Goal: Task Accomplishment & Management: Manage account settings

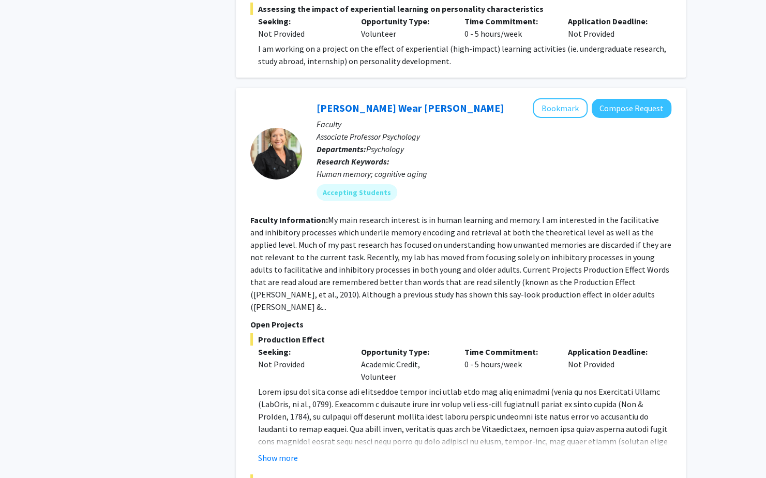
scroll to position [1945, 0]
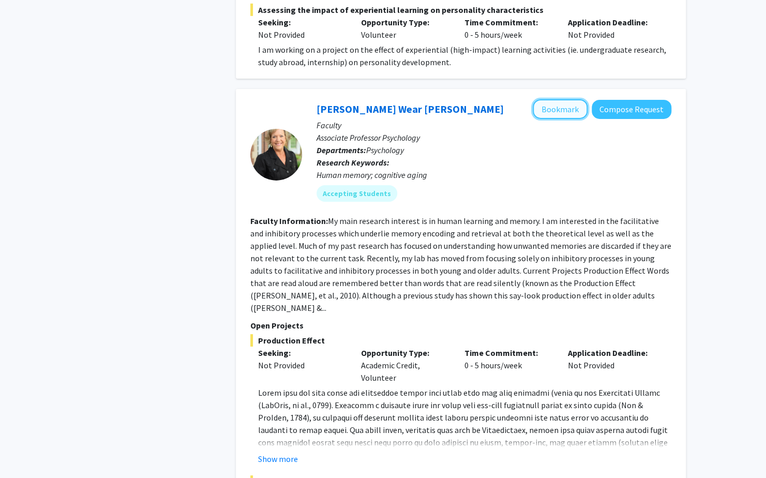
click at [566, 99] on button "Bookmark" at bounding box center [560, 109] width 55 height 20
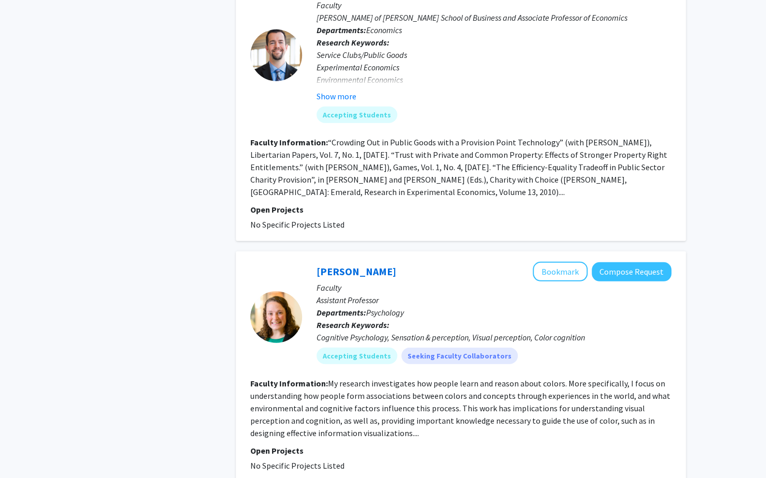
scroll to position [3829, 0]
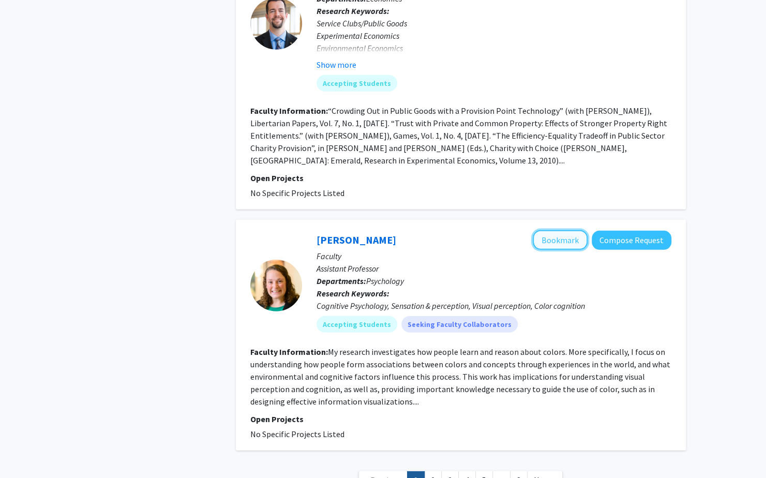
click at [569, 230] on button "Bookmark" at bounding box center [560, 240] width 55 height 20
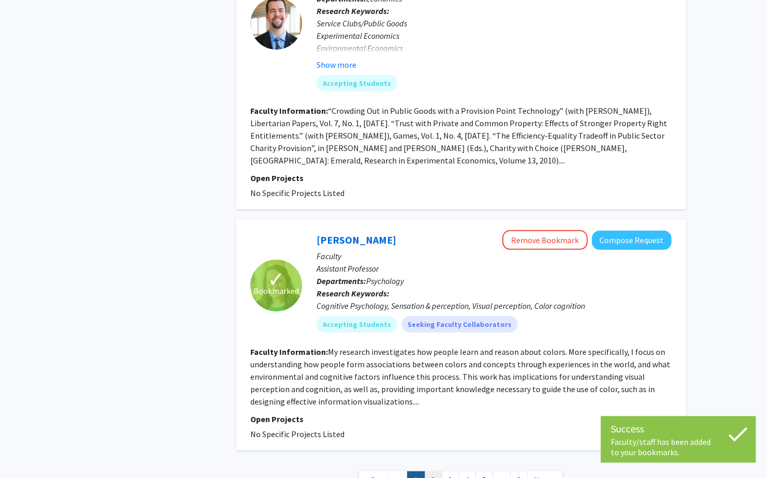
click at [439, 471] on link "2" at bounding box center [433, 480] width 18 height 18
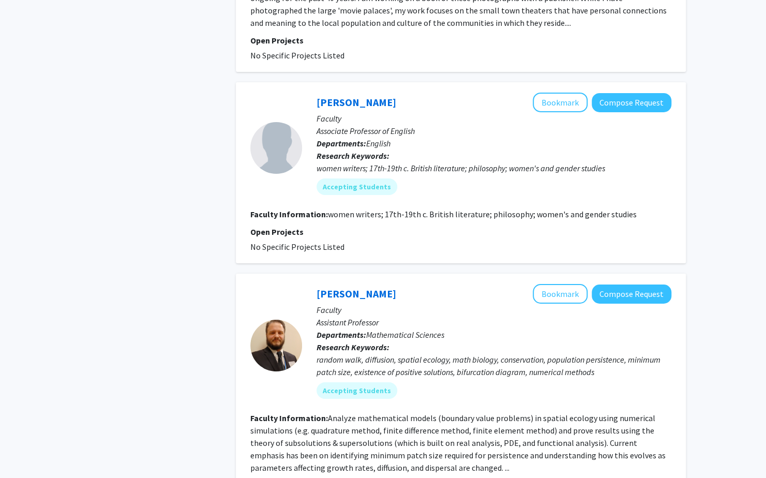
scroll to position [2103, 0]
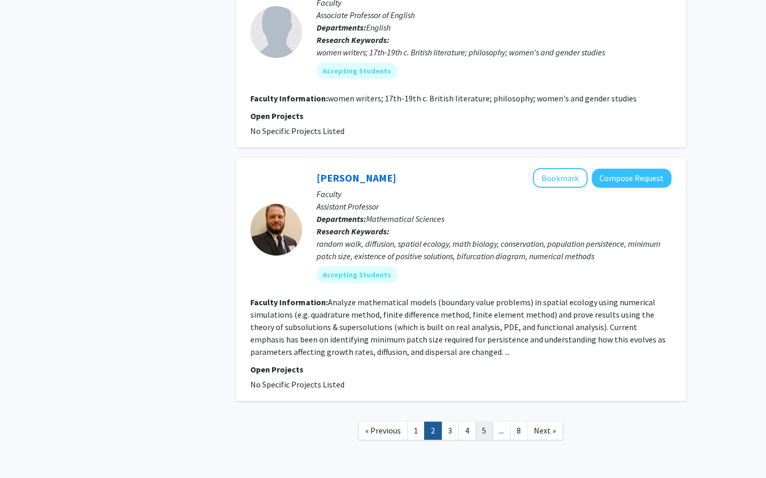
click at [484, 422] on link "5" at bounding box center [484, 431] width 18 height 18
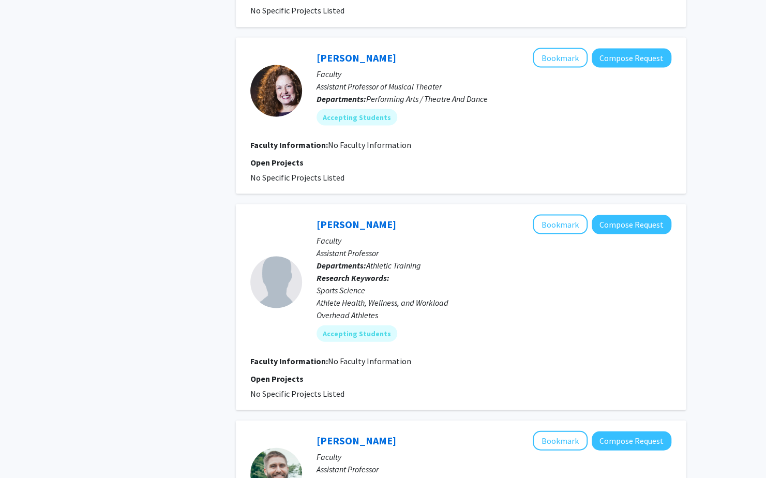
scroll to position [1495, 0]
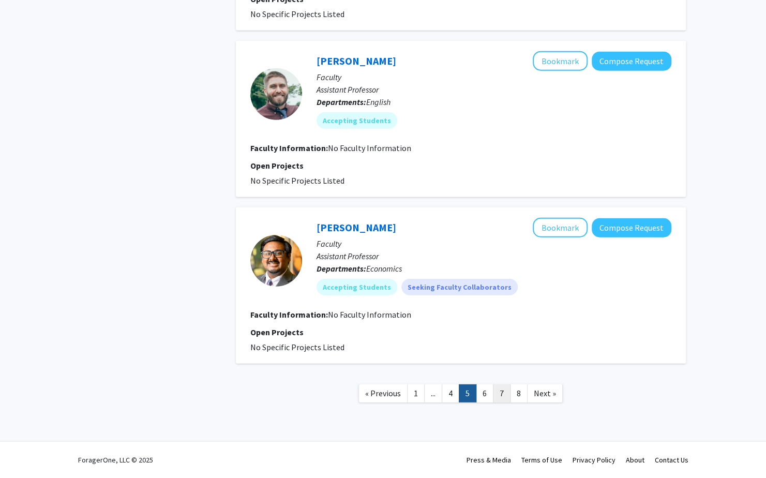
click at [499, 389] on link "7" at bounding box center [502, 393] width 18 height 18
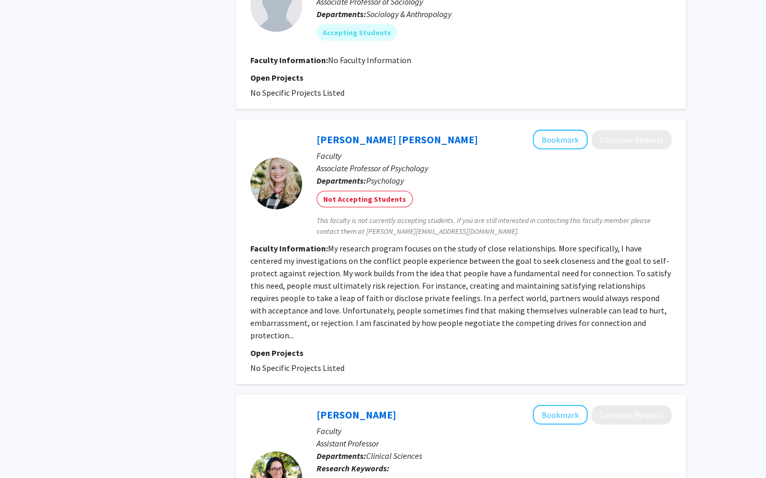
scroll to position [1551, 0]
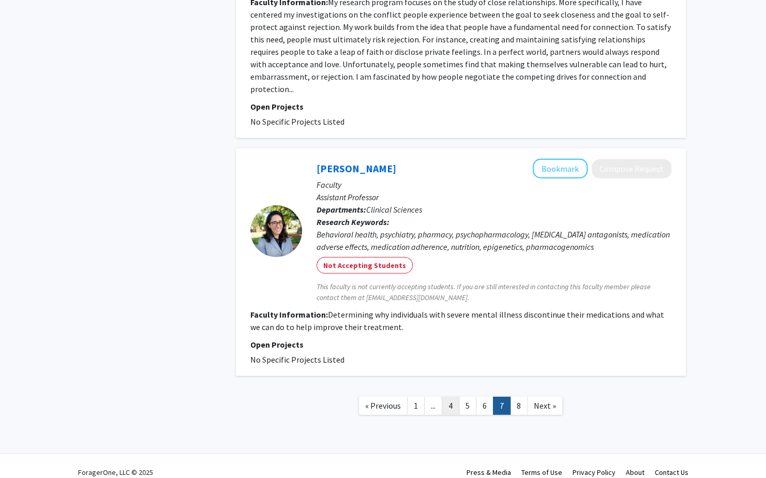
click at [453, 397] on link "4" at bounding box center [451, 406] width 18 height 18
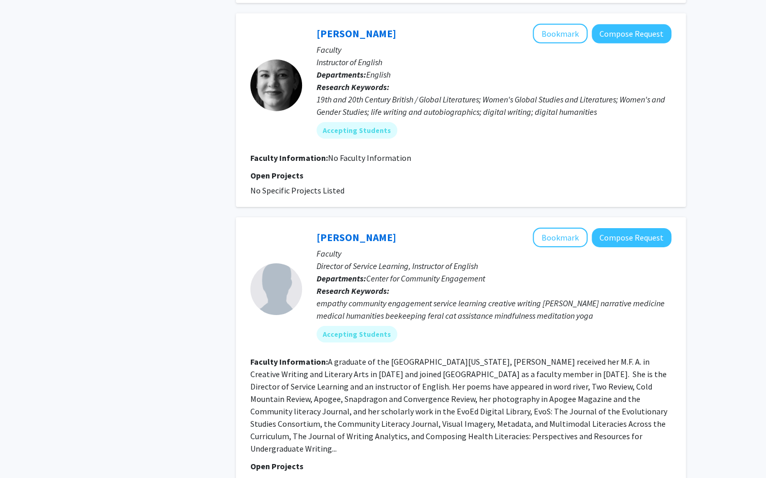
scroll to position [2033, 0]
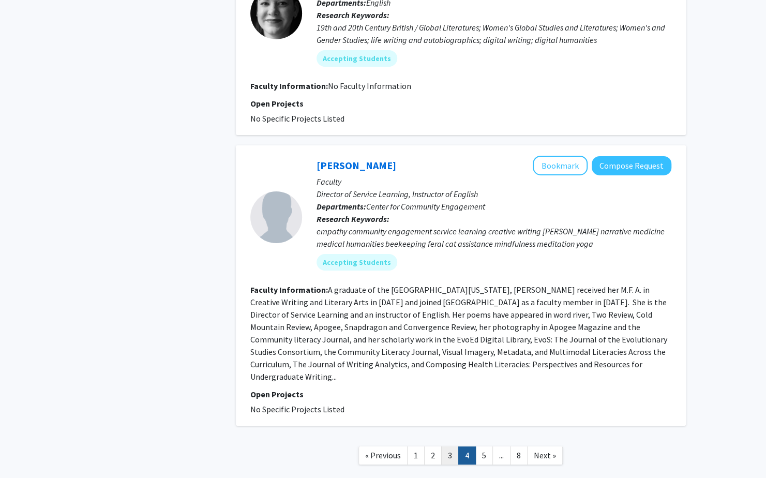
click at [445, 446] on link "3" at bounding box center [450, 455] width 18 height 18
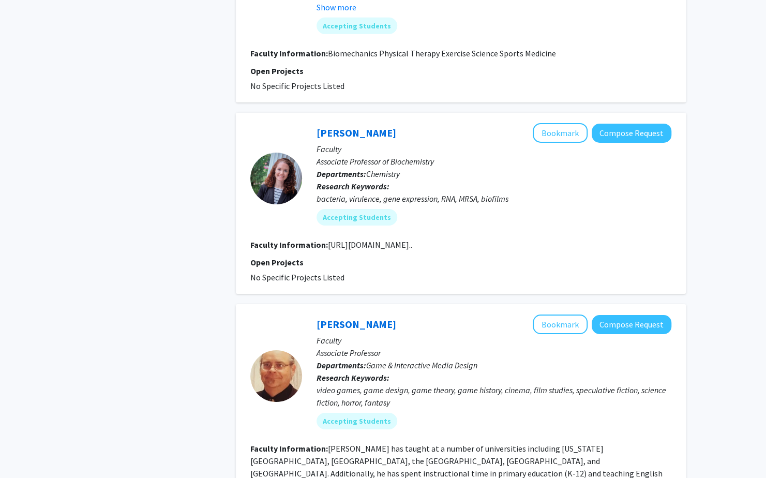
scroll to position [2149, 0]
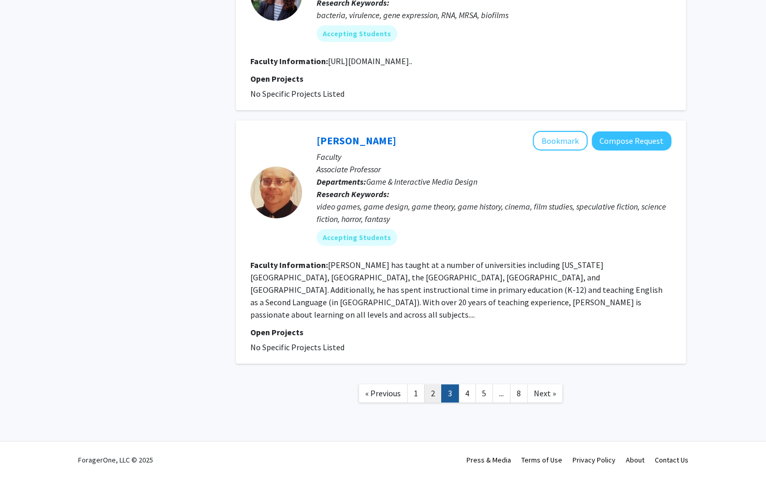
click at [431, 393] on link "2" at bounding box center [433, 393] width 18 height 18
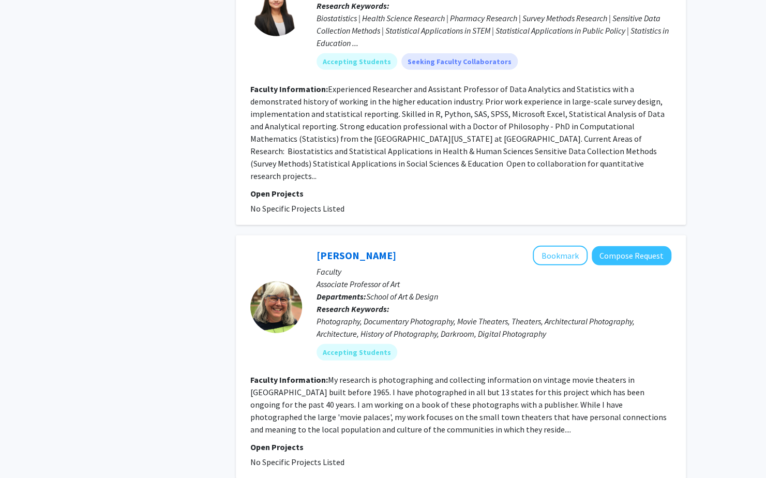
scroll to position [1658, 0]
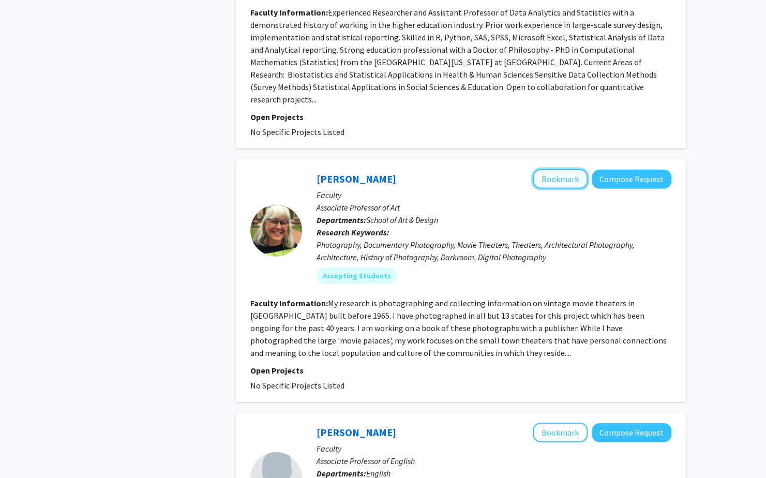
click at [567, 169] on button "Bookmark" at bounding box center [560, 179] width 55 height 20
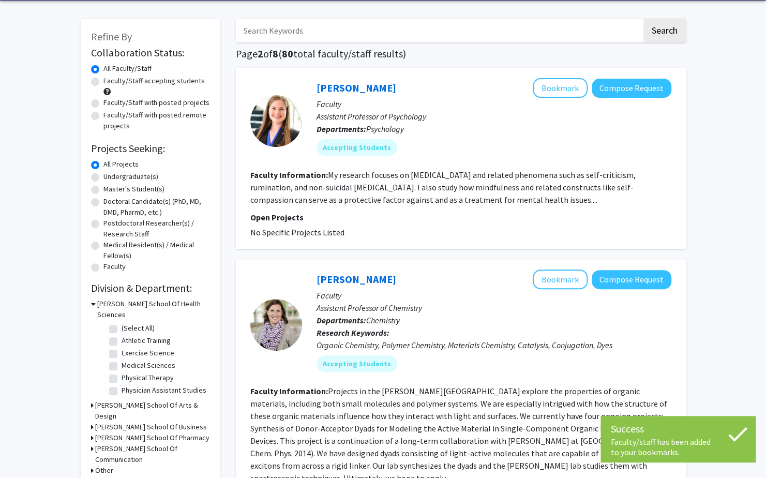
scroll to position [0, 0]
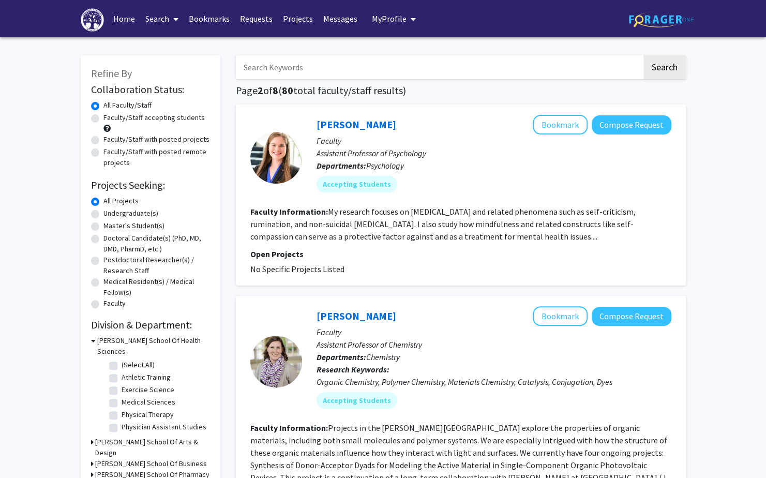
click at [210, 21] on link "Bookmarks" at bounding box center [209, 19] width 51 height 36
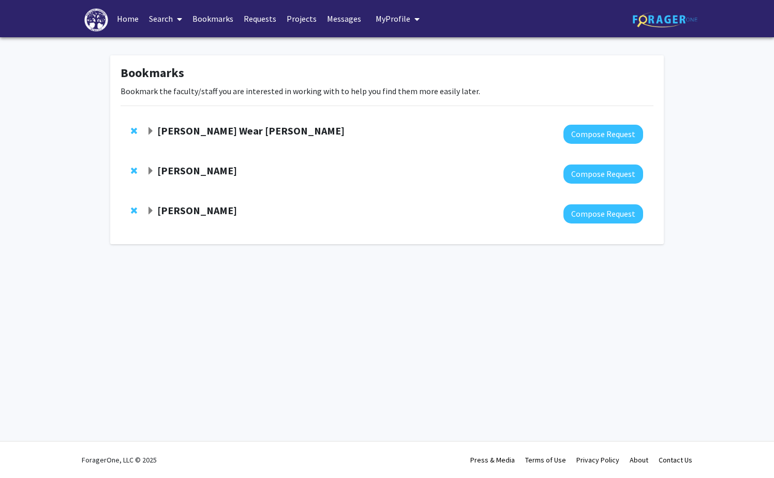
click at [149, 129] on span "Expand Kimberly Wear Jones Bookmark" at bounding box center [150, 131] width 8 height 8
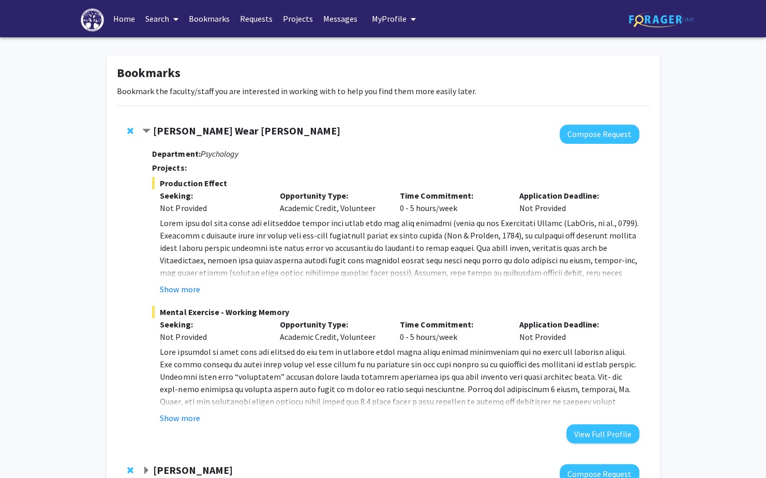
scroll to position [120, 0]
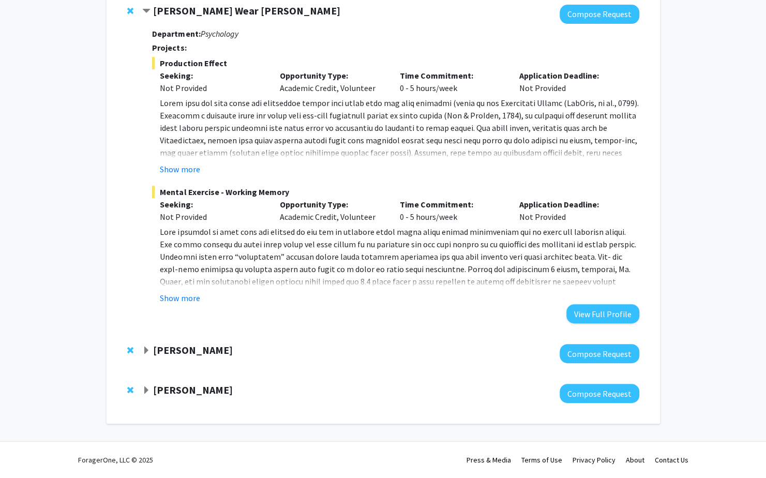
click at [143, 348] on span "Expand Melissa Schoenlein Bookmark" at bounding box center [146, 351] width 8 height 8
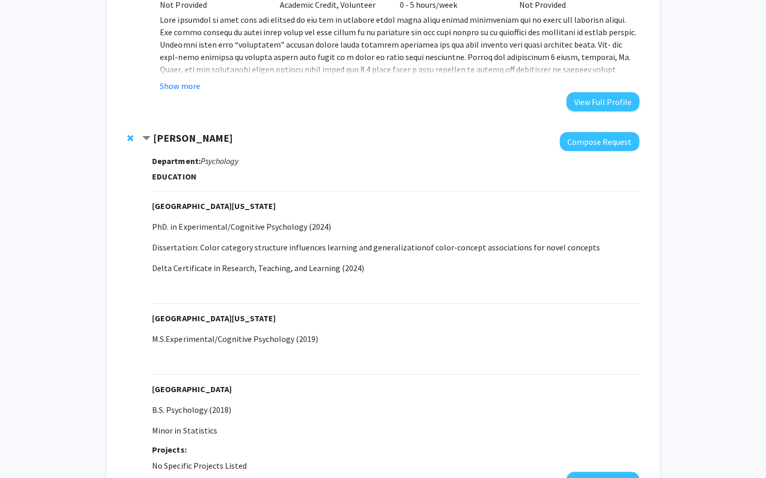
scroll to position [459, 0]
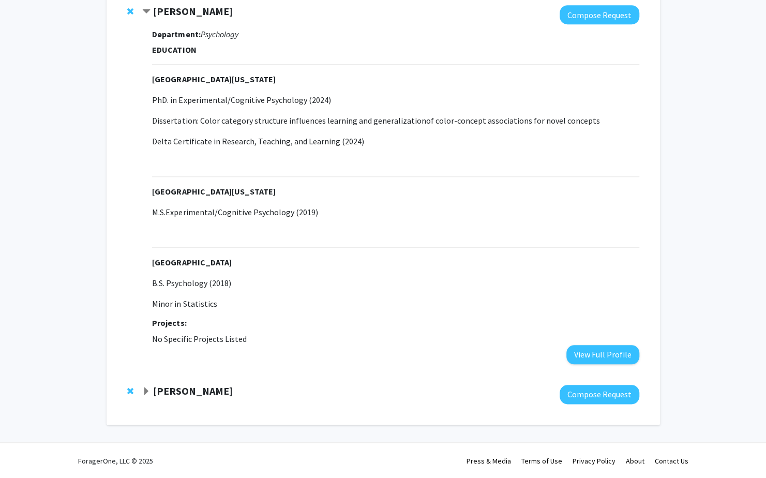
click at [144, 390] on span "Expand Benita VanWinkle Bookmark" at bounding box center [146, 391] width 8 height 8
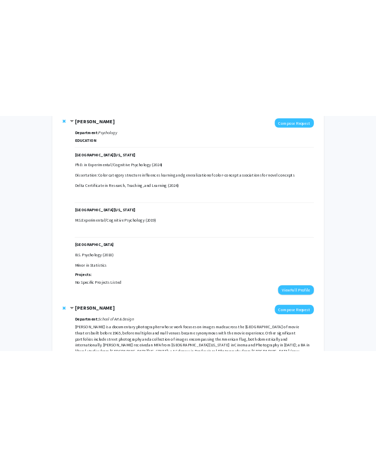
scroll to position [606, 0]
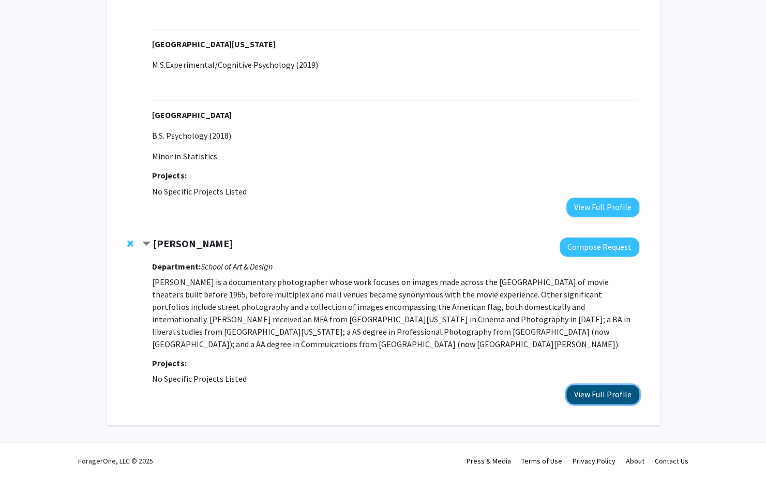
click at [602, 394] on button "View Full Profile" at bounding box center [602, 394] width 73 height 19
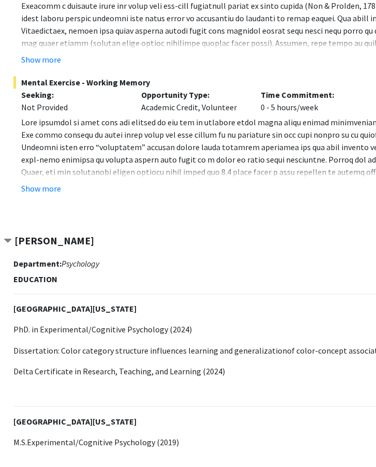
scroll to position [231, 66]
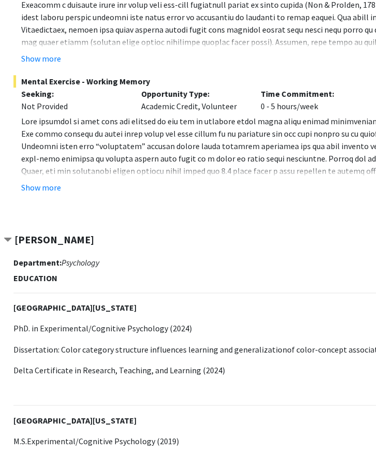
click at [44, 237] on strong "[PERSON_NAME]" at bounding box center [54, 239] width 80 height 13
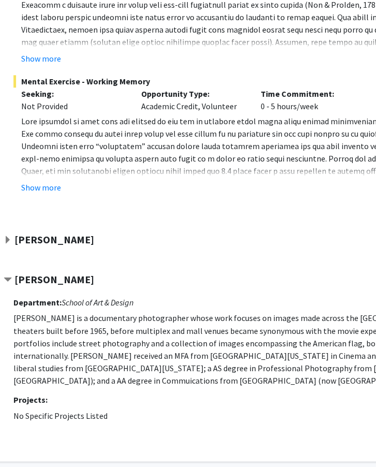
scroll to position [279, 66]
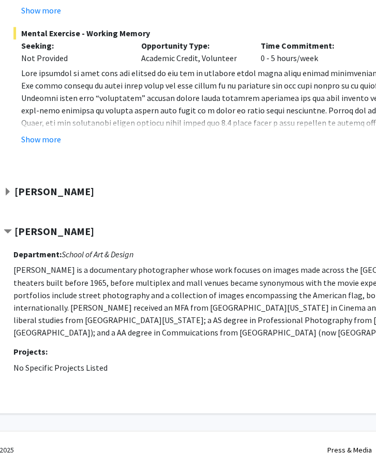
click at [28, 192] on strong "[PERSON_NAME]" at bounding box center [54, 191] width 80 height 13
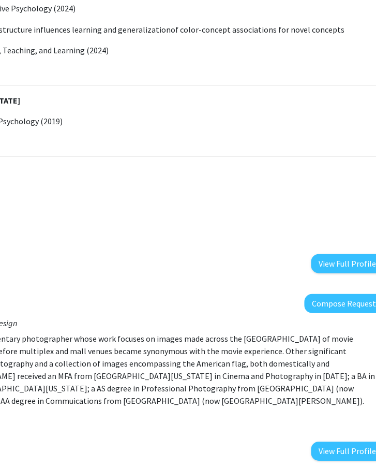
scroll to position [550, 185]
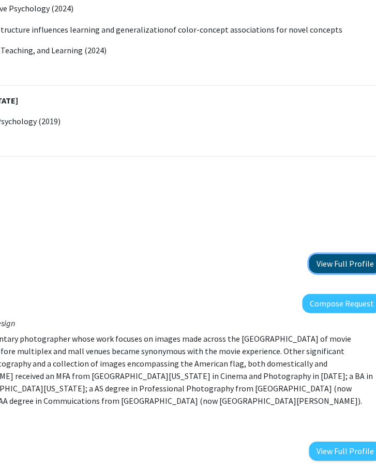
click at [326, 259] on button "View Full Profile" at bounding box center [345, 262] width 73 height 19
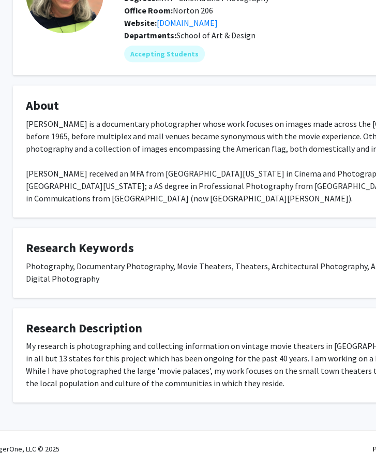
scroll to position [0, 21]
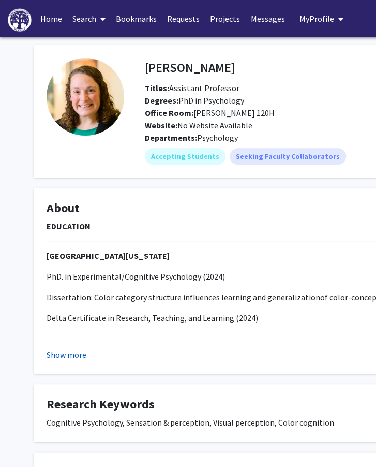
click at [75, 352] on button "Show more" at bounding box center [67, 354] width 40 height 12
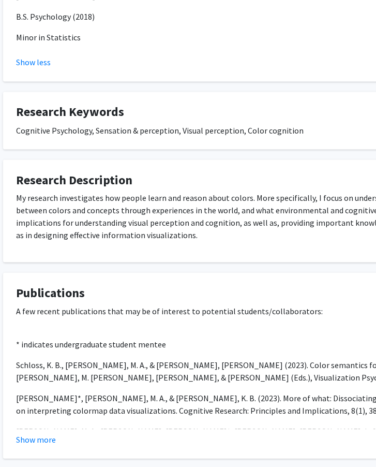
scroll to position [443, 23]
